Goal: Information Seeking & Learning: Learn about a topic

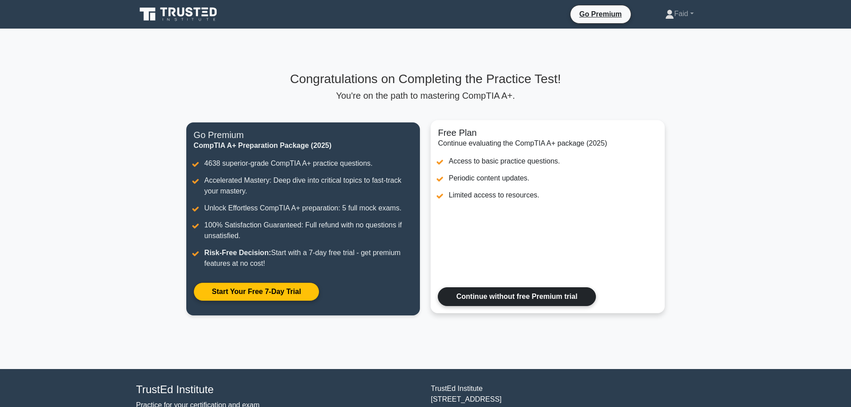
click at [516, 295] on link "Continue without free Premium trial" at bounding box center [517, 296] width 158 height 19
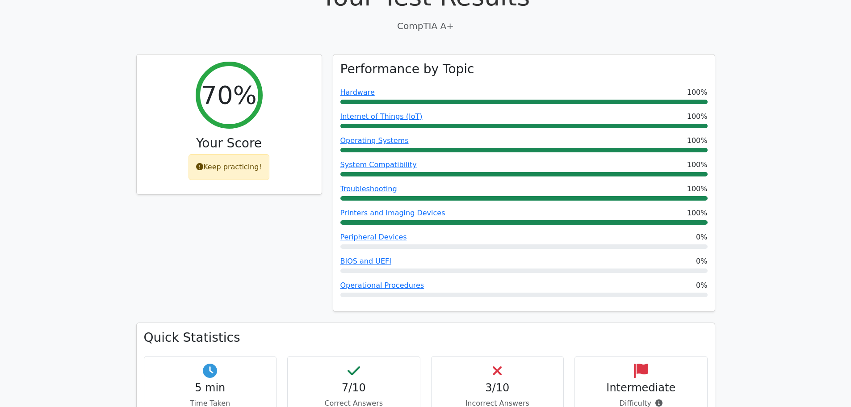
scroll to position [313, 0]
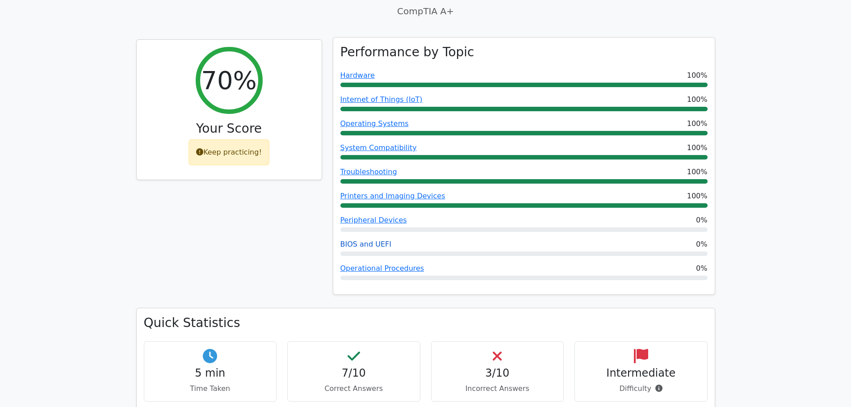
click at [385, 240] on link "BIOS and UEFI" at bounding box center [365, 244] width 51 height 8
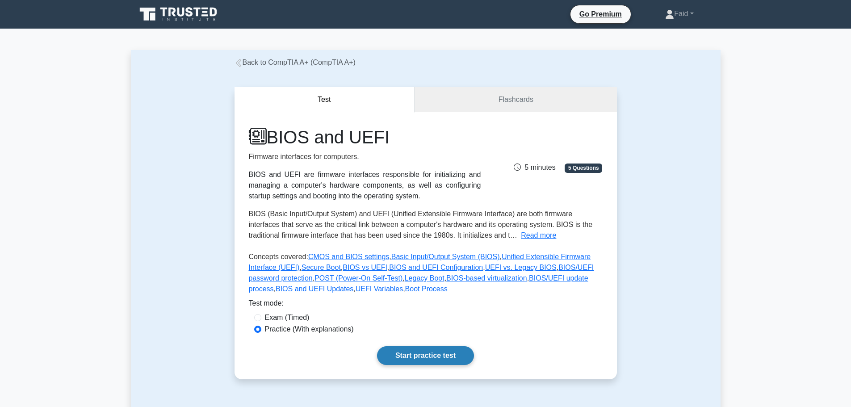
click at [427, 355] on link "Start practice test" at bounding box center [425, 355] width 97 height 19
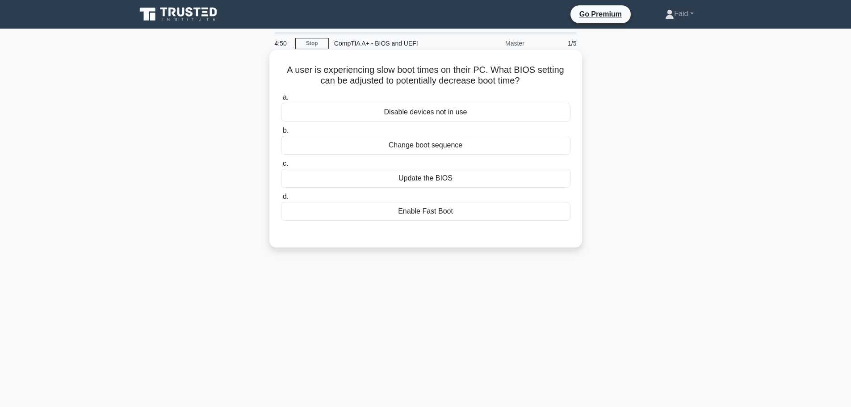
click at [436, 214] on div "Enable Fast Boot" at bounding box center [425, 211] width 289 height 19
click at [281, 200] on input "d. Enable Fast Boot" at bounding box center [281, 197] width 0 height 6
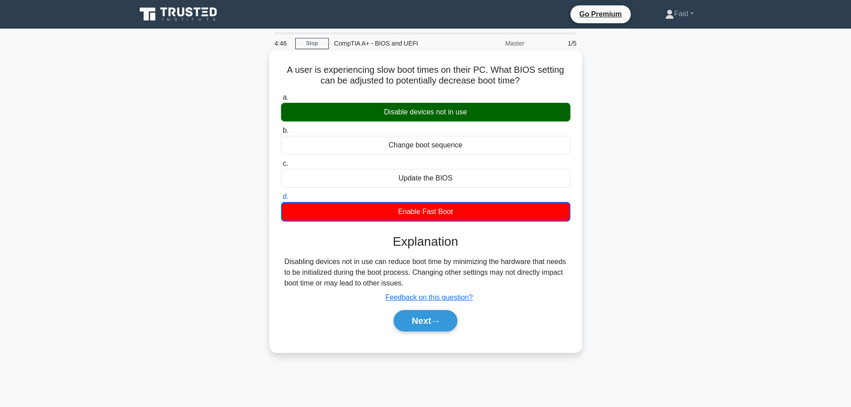
click at [438, 115] on div "Disable devices not in use" at bounding box center [425, 112] width 289 height 19
click at [281, 100] on input "a. Disable devices not in use" at bounding box center [281, 98] width 0 height 6
